Goal: Transaction & Acquisition: Register for event/course

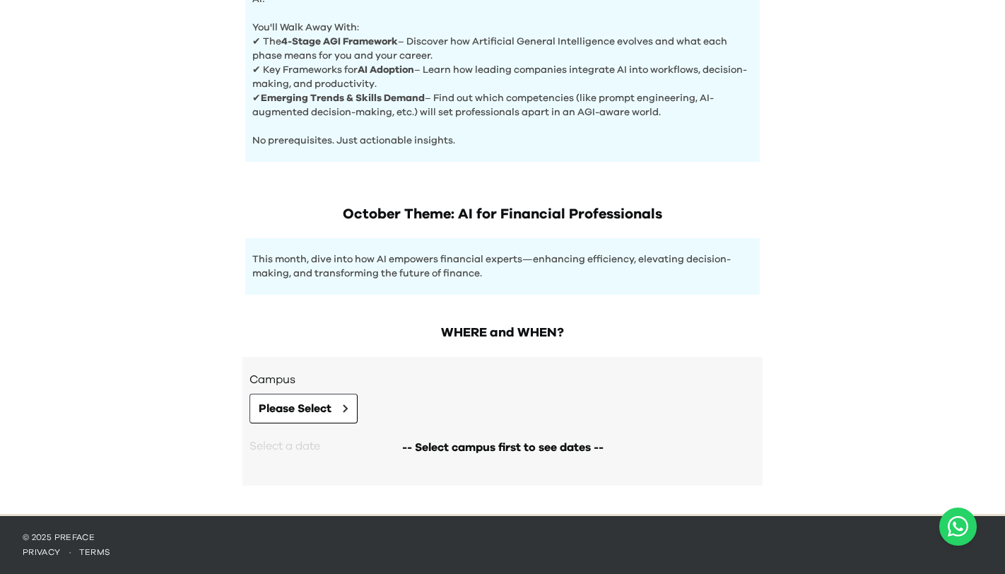
scroll to position [601, 0]
click at [343, 403] on button "Please Select" at bounding box center [303, 409] width 108 height 30
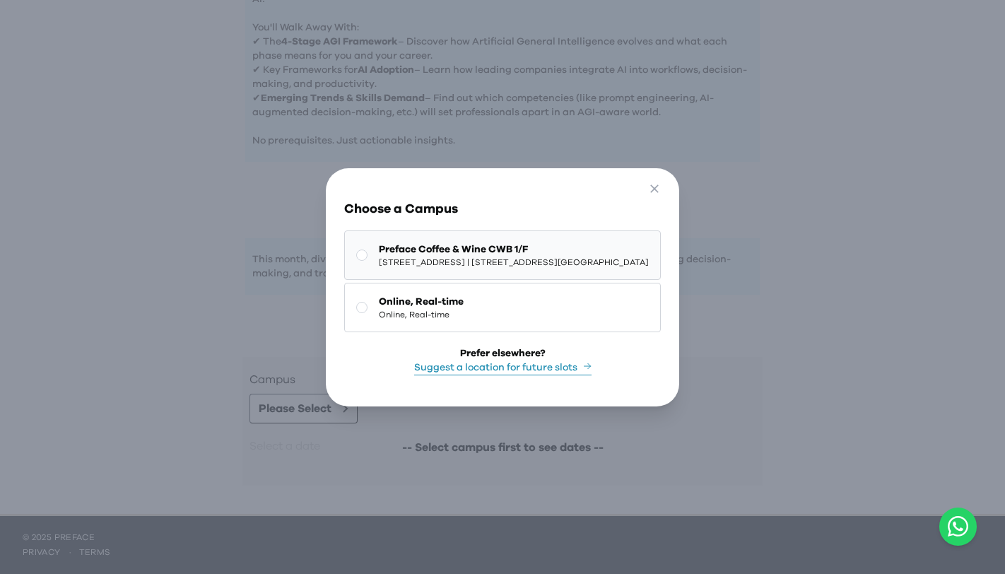
click at [357, 257] on rect at bounding box center [362, 254] width 11 height 11
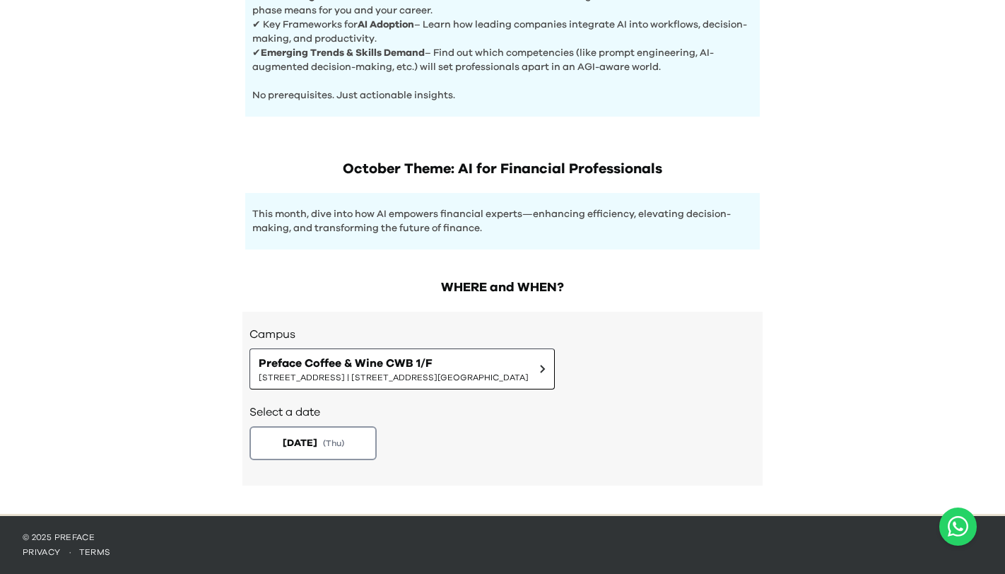
scroll to position [646, 0]
click at [346, 442] on span "( Thu )" at bounding box center [334, 443] width 23 height 12
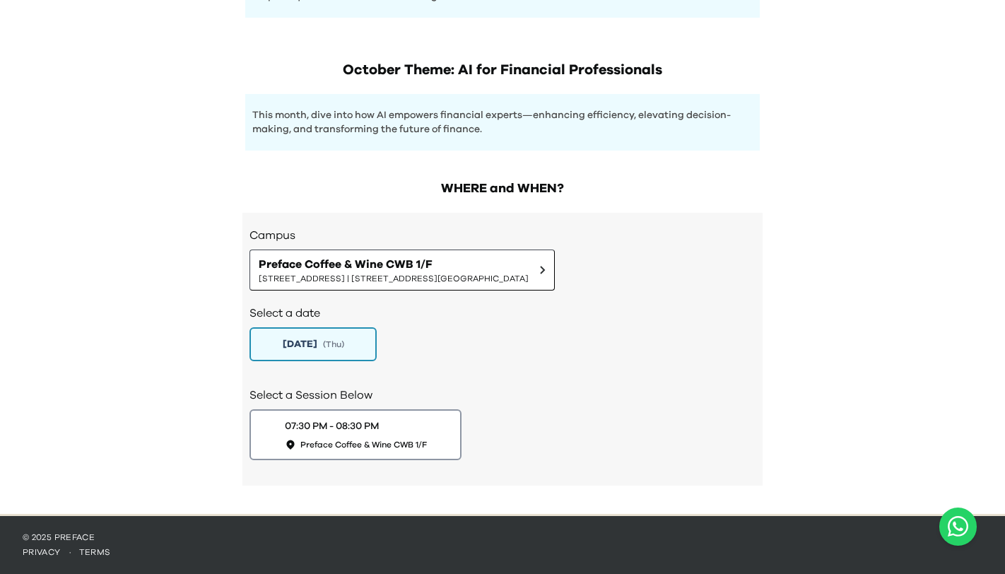
scroll to position [745, 0]
click at [375, 432] on div "07:30 PM - 08:30 PM" at bounding box center [330, 425] width 99 height 15
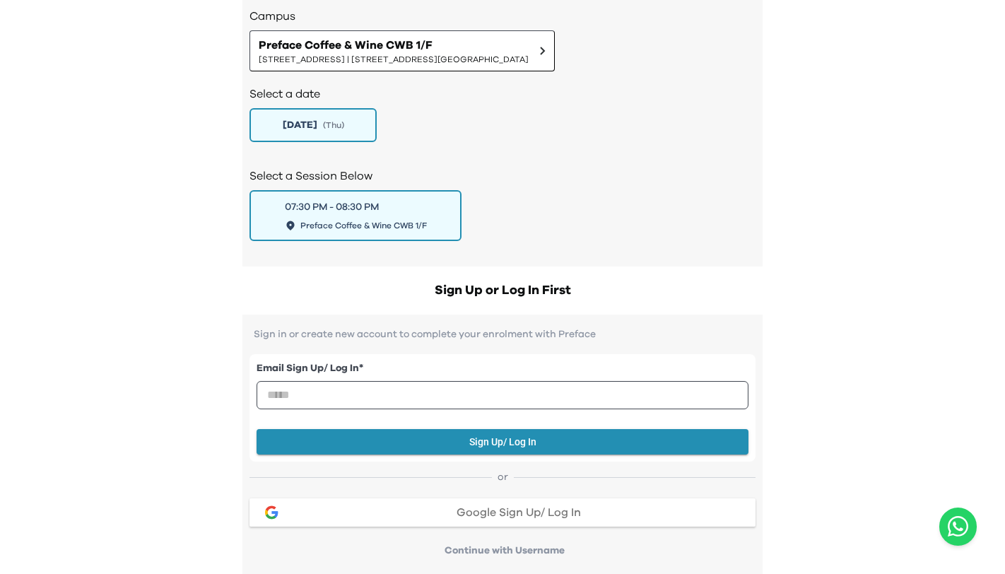
scroll to position [965, 0]
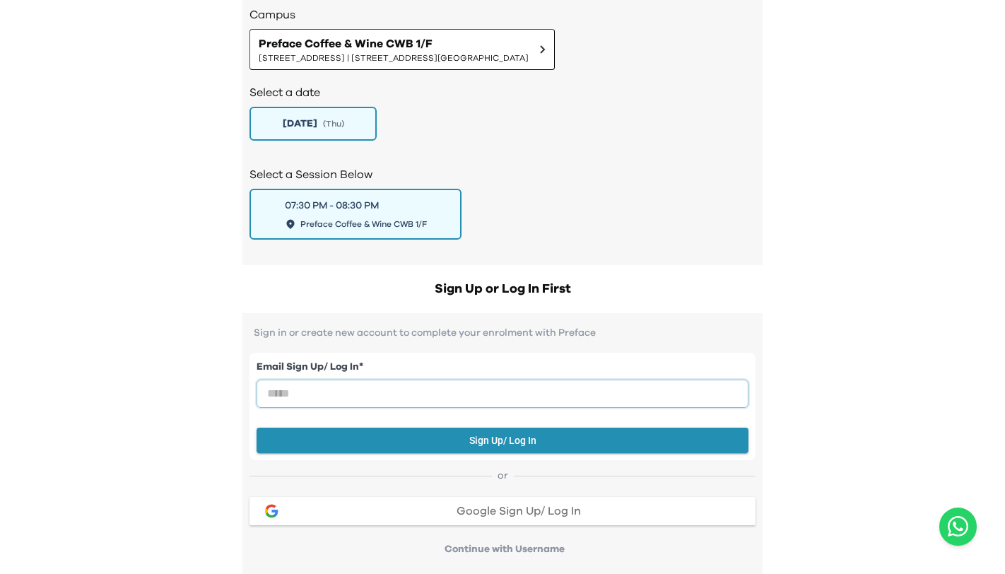
click at [355, 393] on input "email" at bounding box center [503, 393] width 492 height 28
type input "**********"
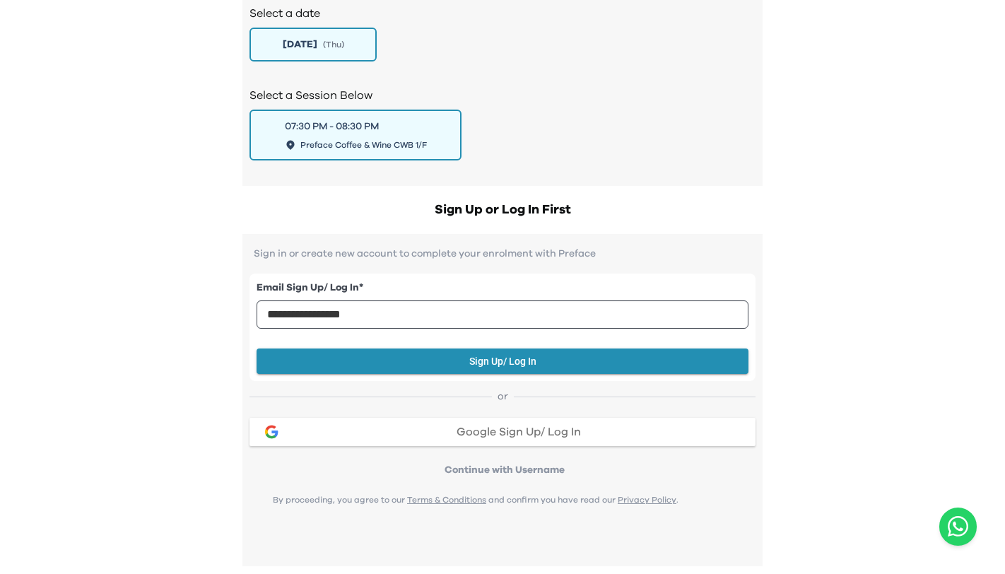
scroll to position [1044, 0]
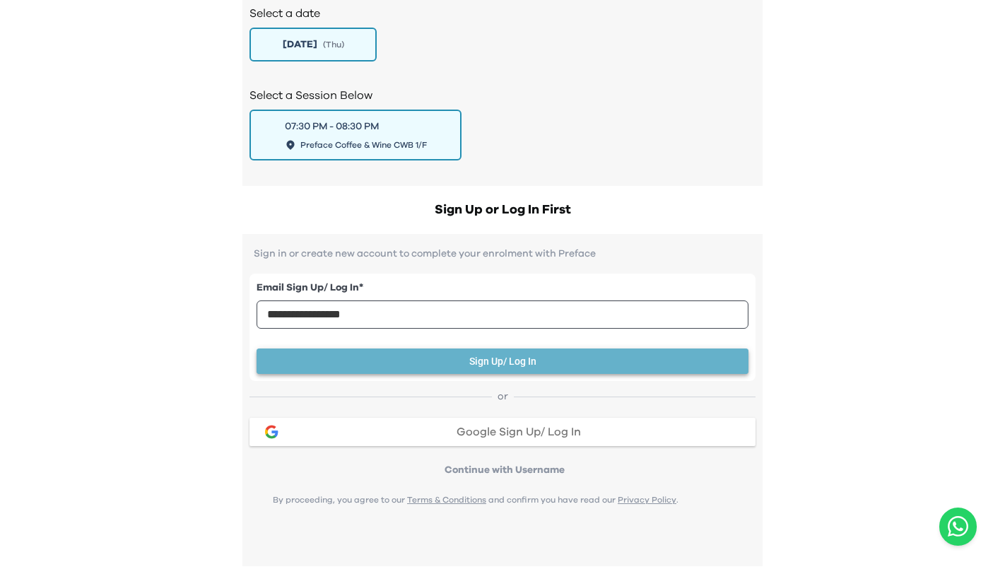
click at [497, 364] on button "Sign Up/ Log In" at bounding box center [503, 361] width 492 height 26
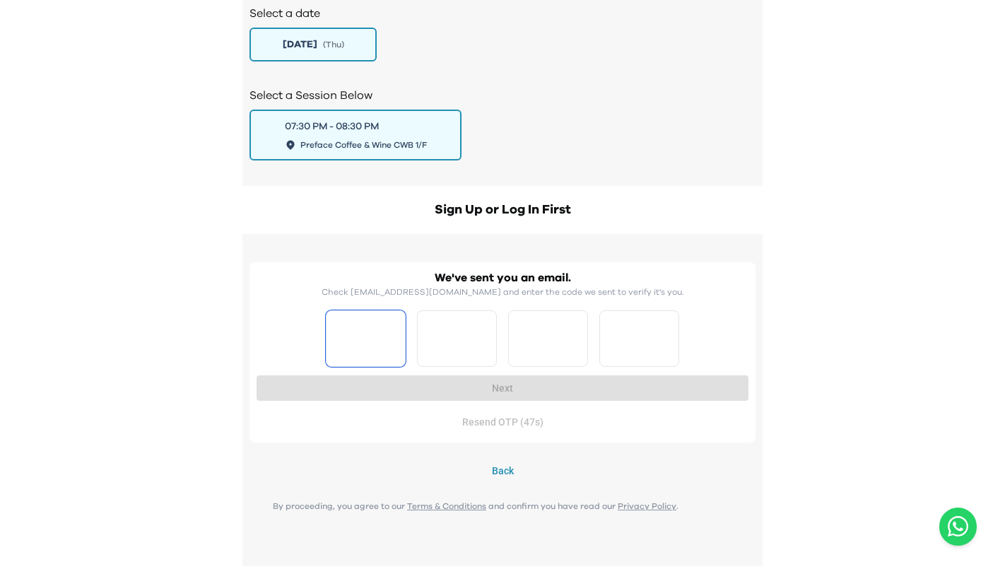
click at [372, 335] on input "Please enter OTP character 1" at bounding box center [366, 338] width 80 height 57
click at [372, 341] on input "Please enter OTP character 1" at bounding box center [366, 338] width 80 height 57
type input "*"
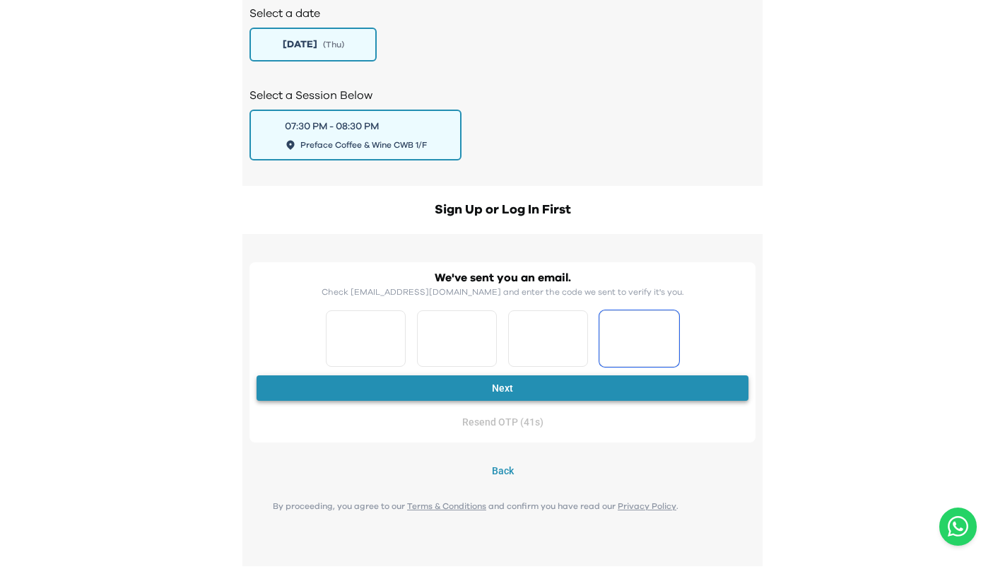
type input "*"
click at [502, 387] on button "Next" at bounding box center [503, 388] width 492 height 26
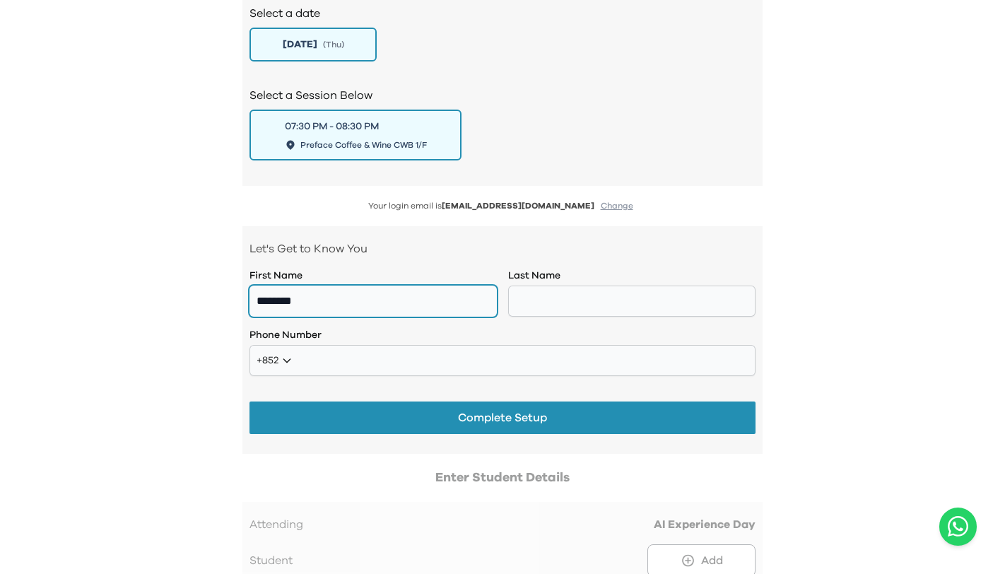
type input "********"
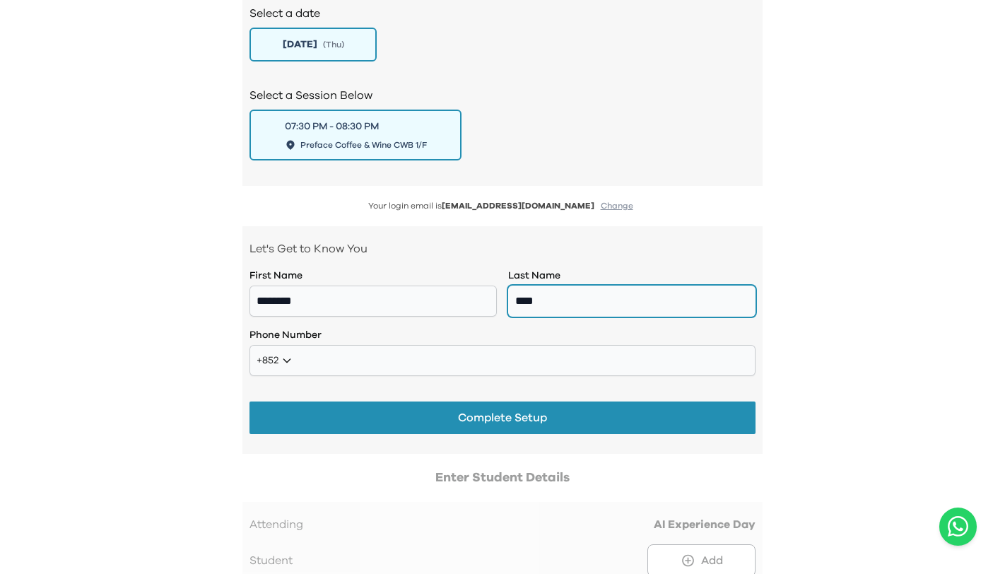
type input "****"
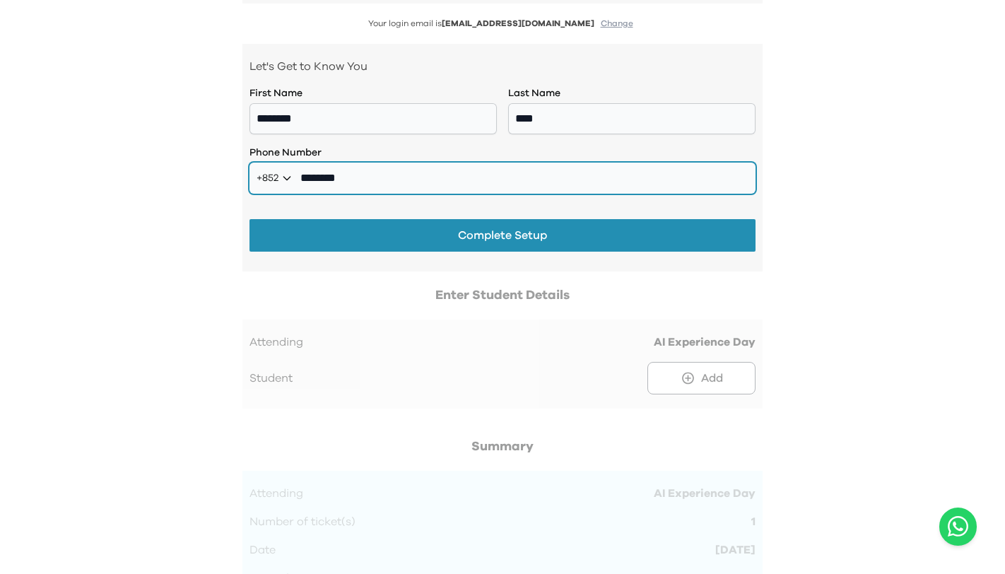
scroll to position [1232, 0]
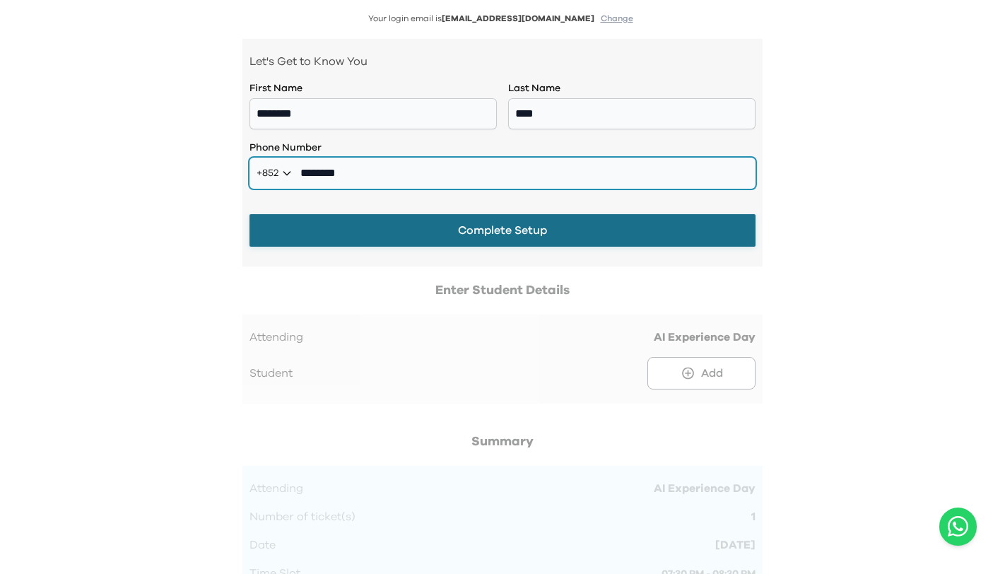
type input "********"
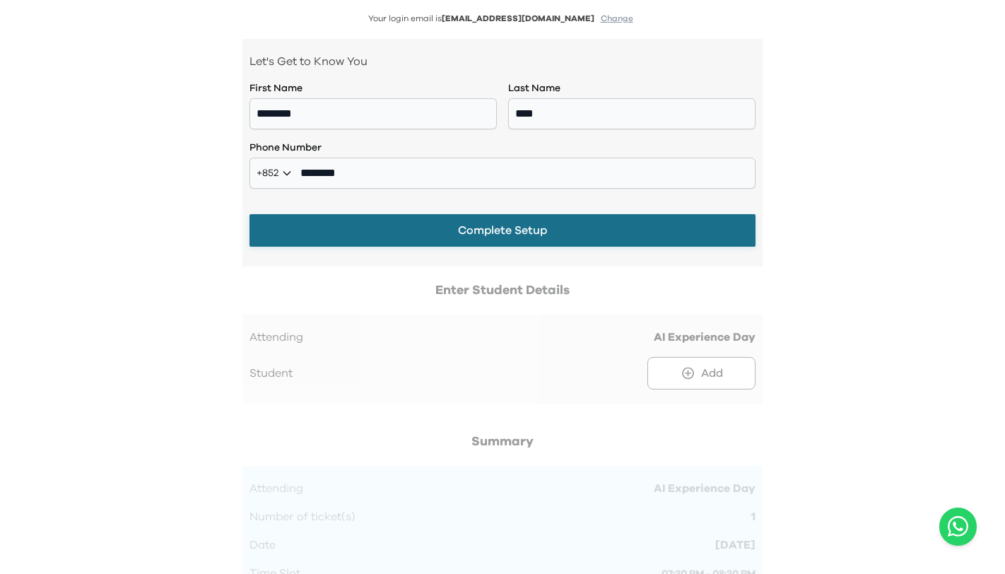
click at [508, 242] on button "Complete Setup" at bounding box center [502, 230] width 506 height 33
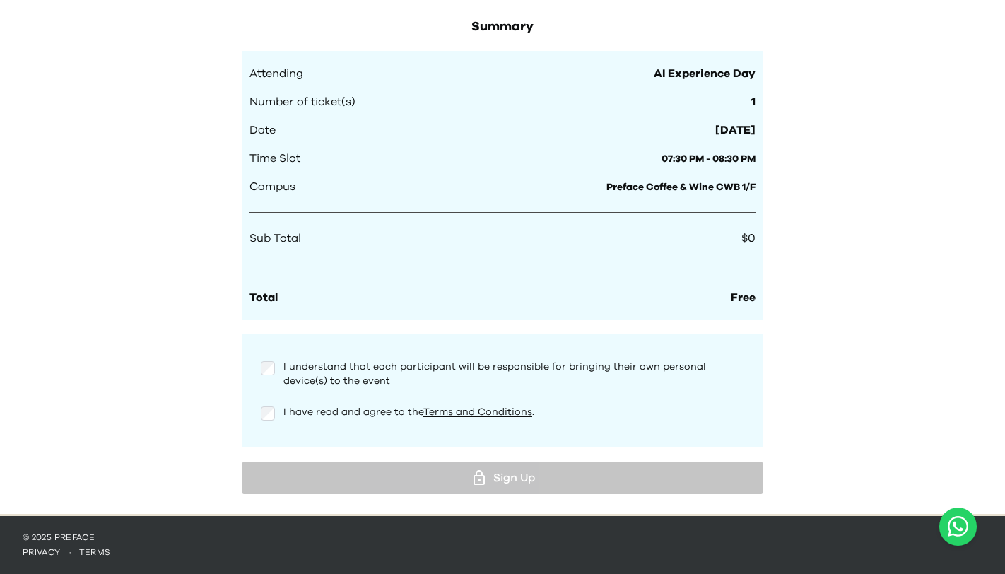
scroll to position [1391, 0]
click at [272, 359] on div "I understand that each participant will be responsible for bringing their own p…" at bounding box center [502, 370] width 506 height 45
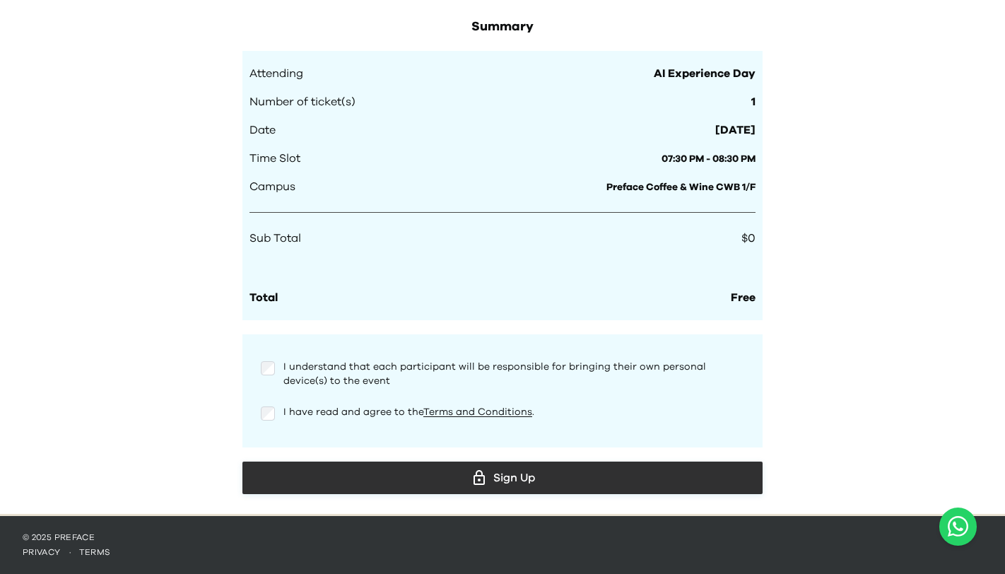
click at [526, 483] on div "Sign Up" at bounding box center [502, 477] width 497 height 21
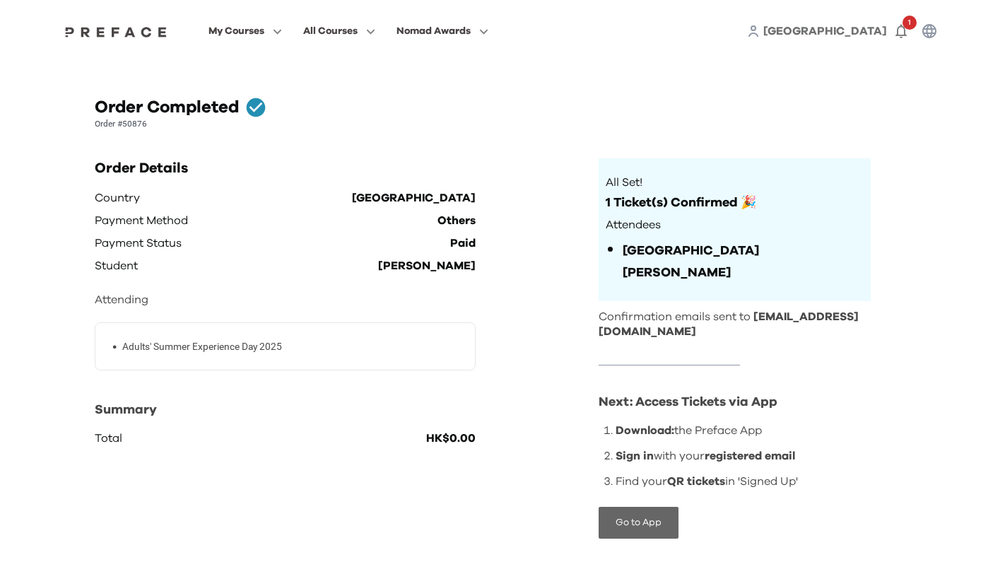
click at [632, 507] on button "Go to App" at bounding box center [639, 523] width 80 height 32
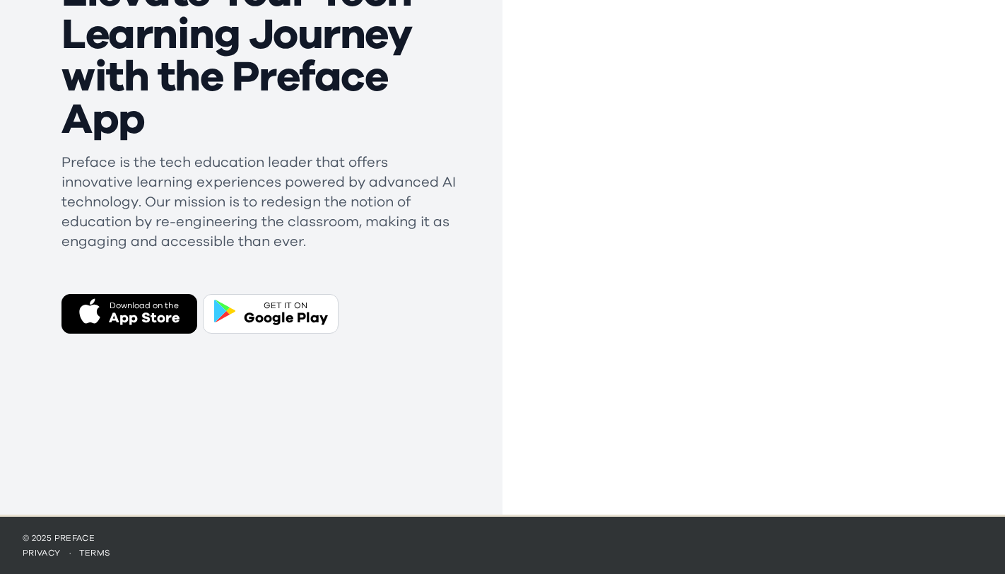
scroll to position [262, 0]
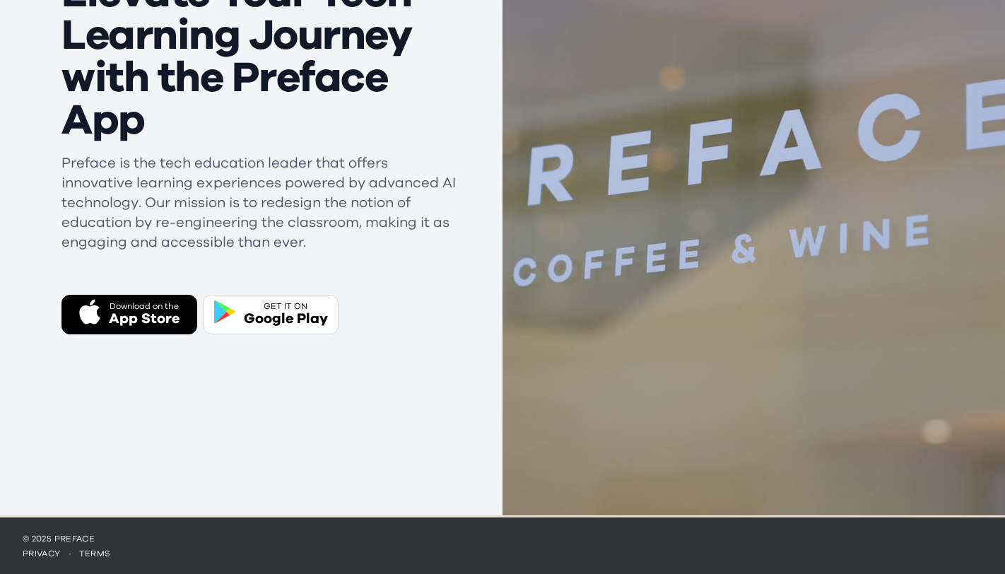
click at [134, 309] on div "App Store" at bounding box center [144, 319] width 71 height 20
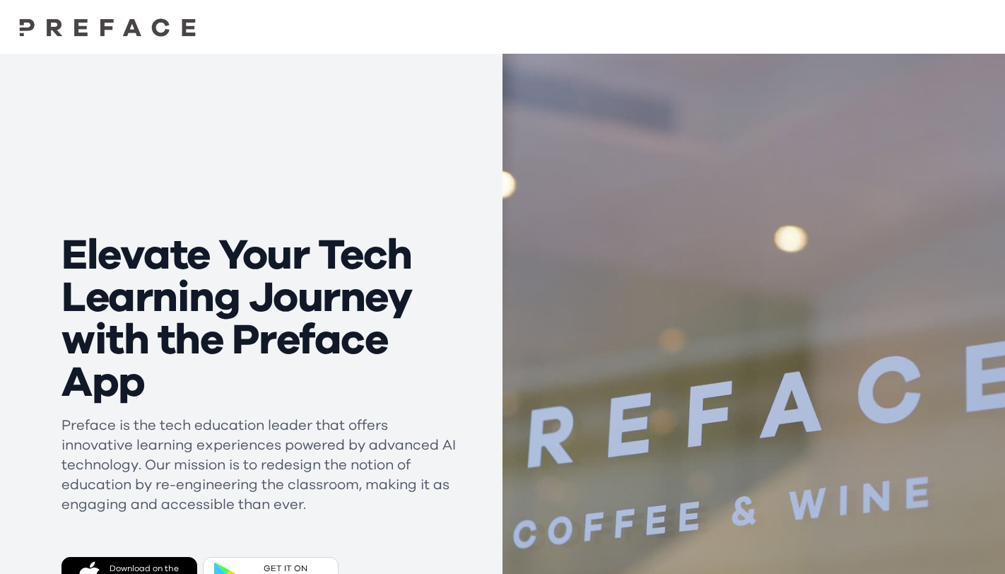
scroll to position [0, 0]
